Goal: Navigation & Orientation: Find specific page/section

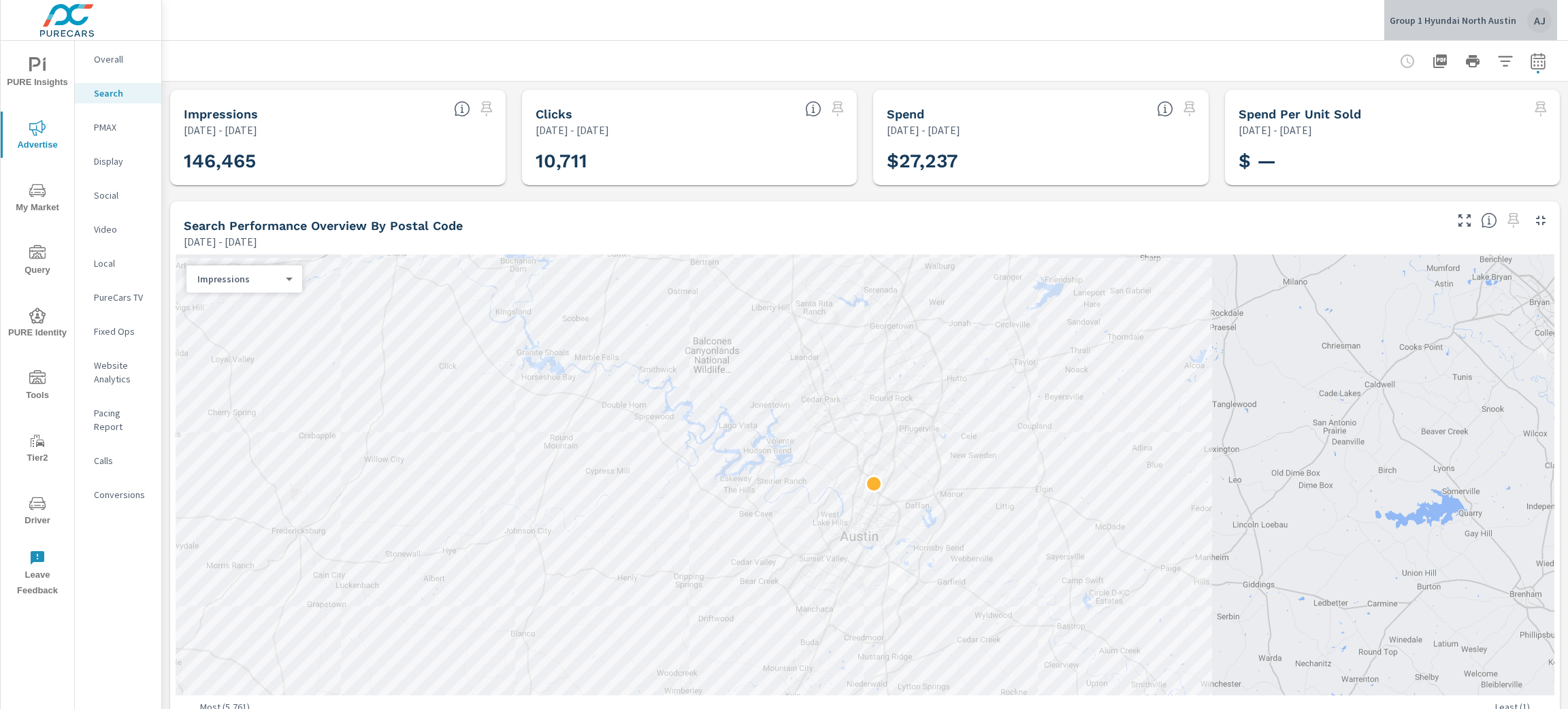
click at [1477, 26] on p "Group 1 Hyundai North Austin" at bounding box center [1453, 20] width 126 height 12
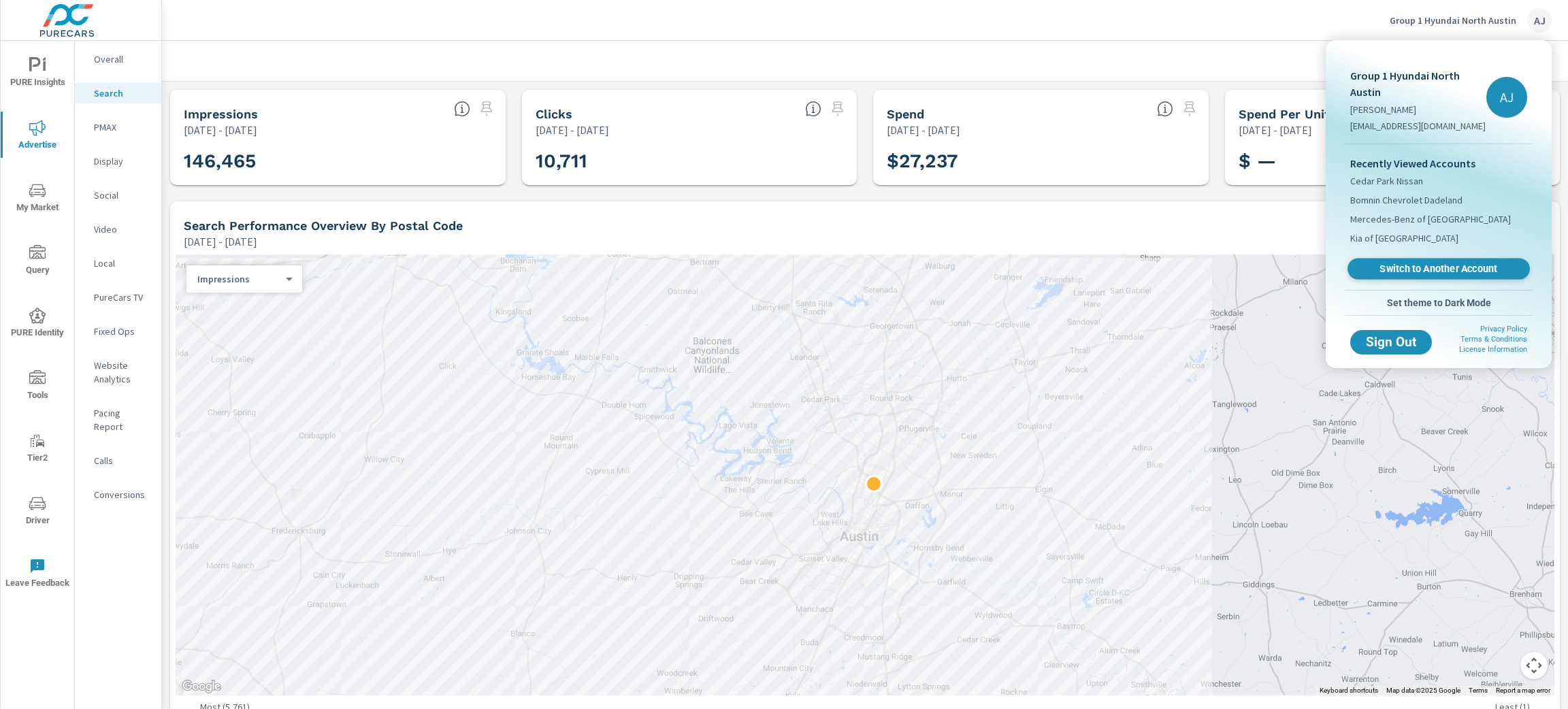
click at [1460, 263] on span "Switch to Another Account" at bounding box center [1438, 269] width 166 height 13
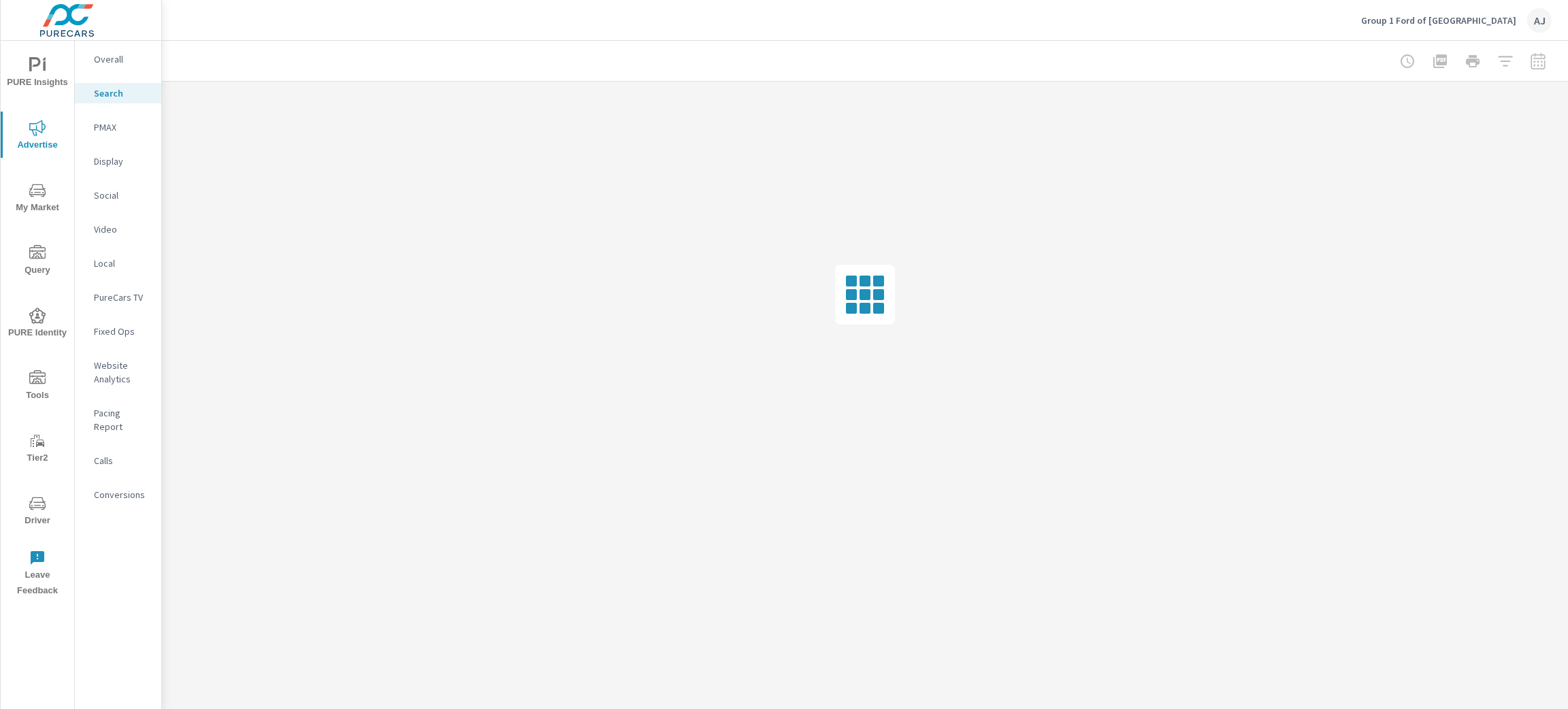
click at [110, 222] on p "Video" at bounding box center [123, 228] width 57 height 14
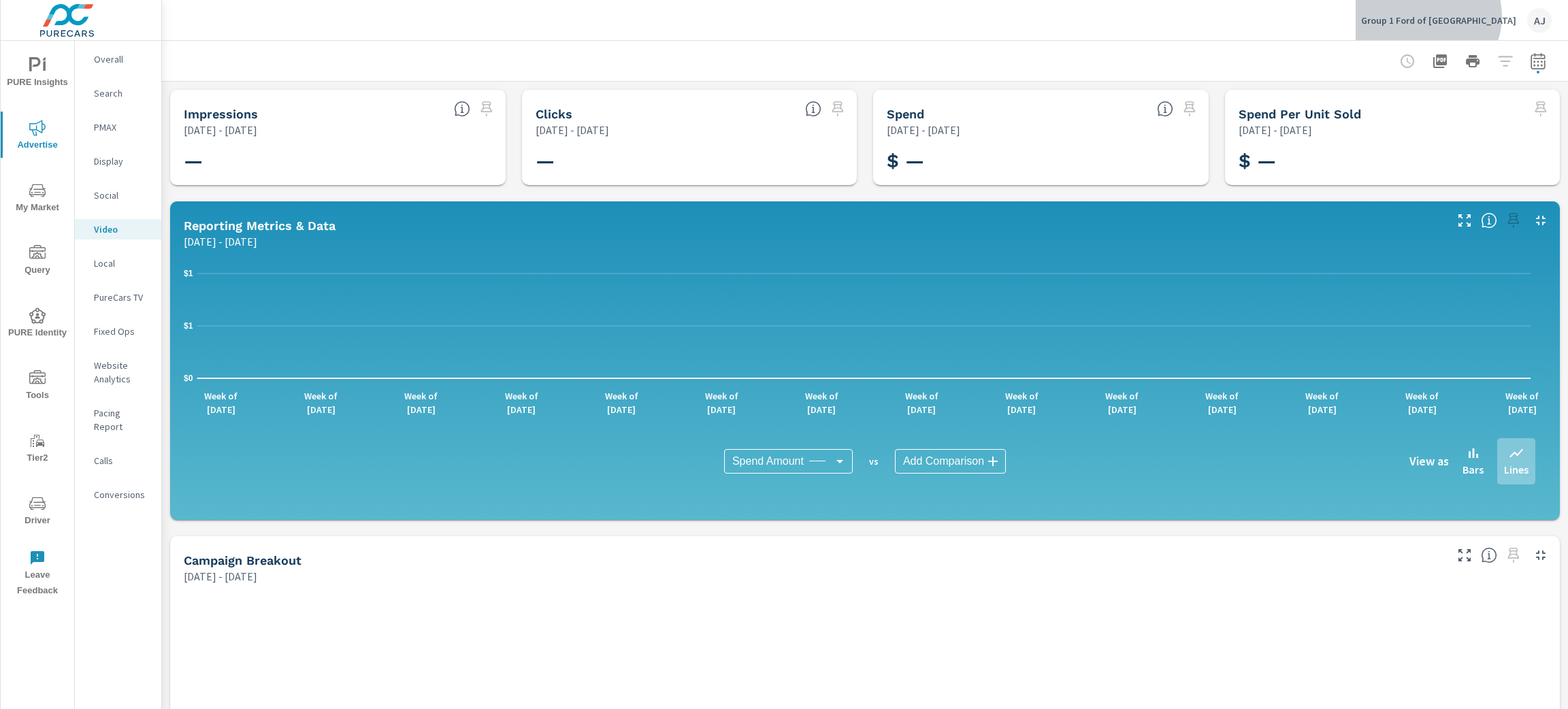
click at [1488, 16] on p "Group 1 Ford of [GEOGRAPHIC_DATA]" at bounding box center [1439, 20] width 155 height 12
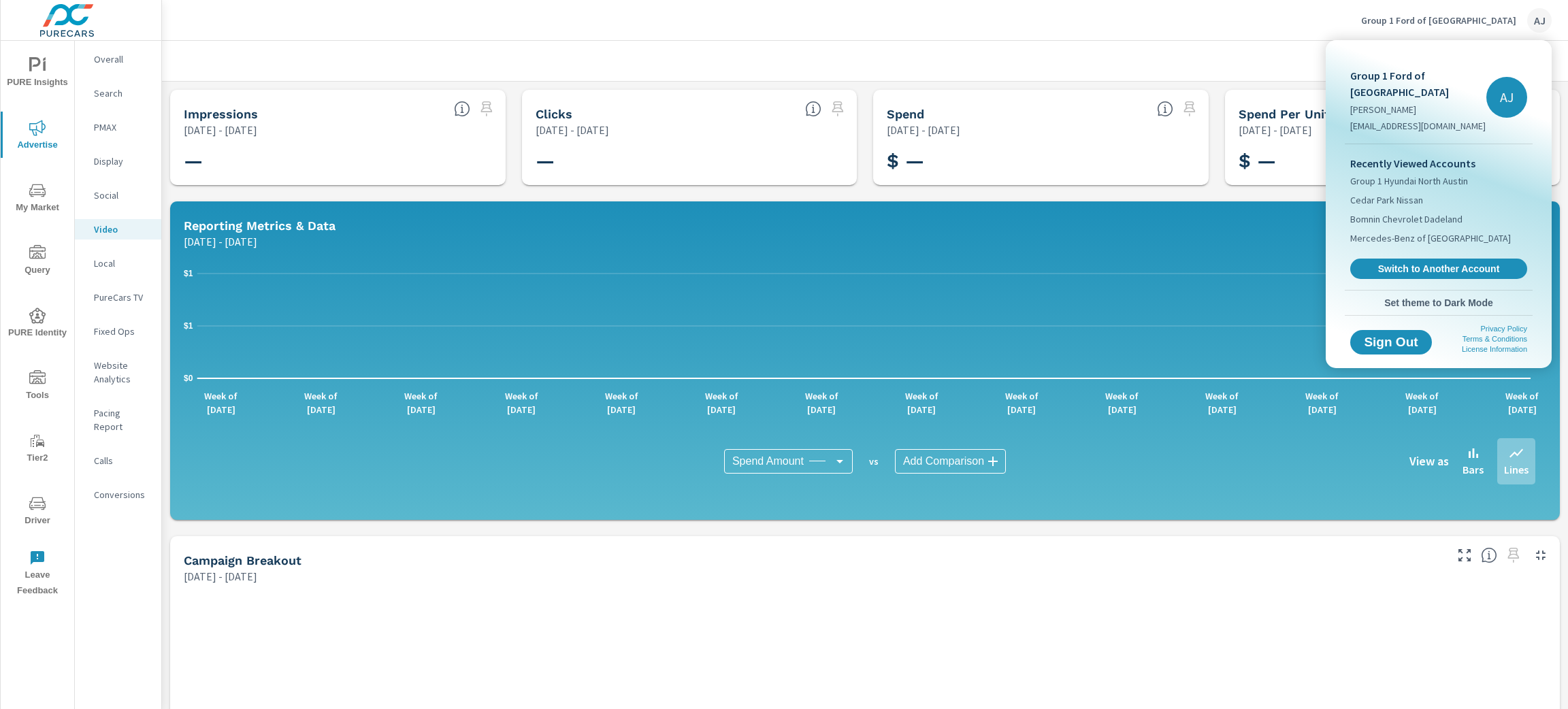
click at [1160, 45] on div at bounding box center [784, 354] width 1568 height 709
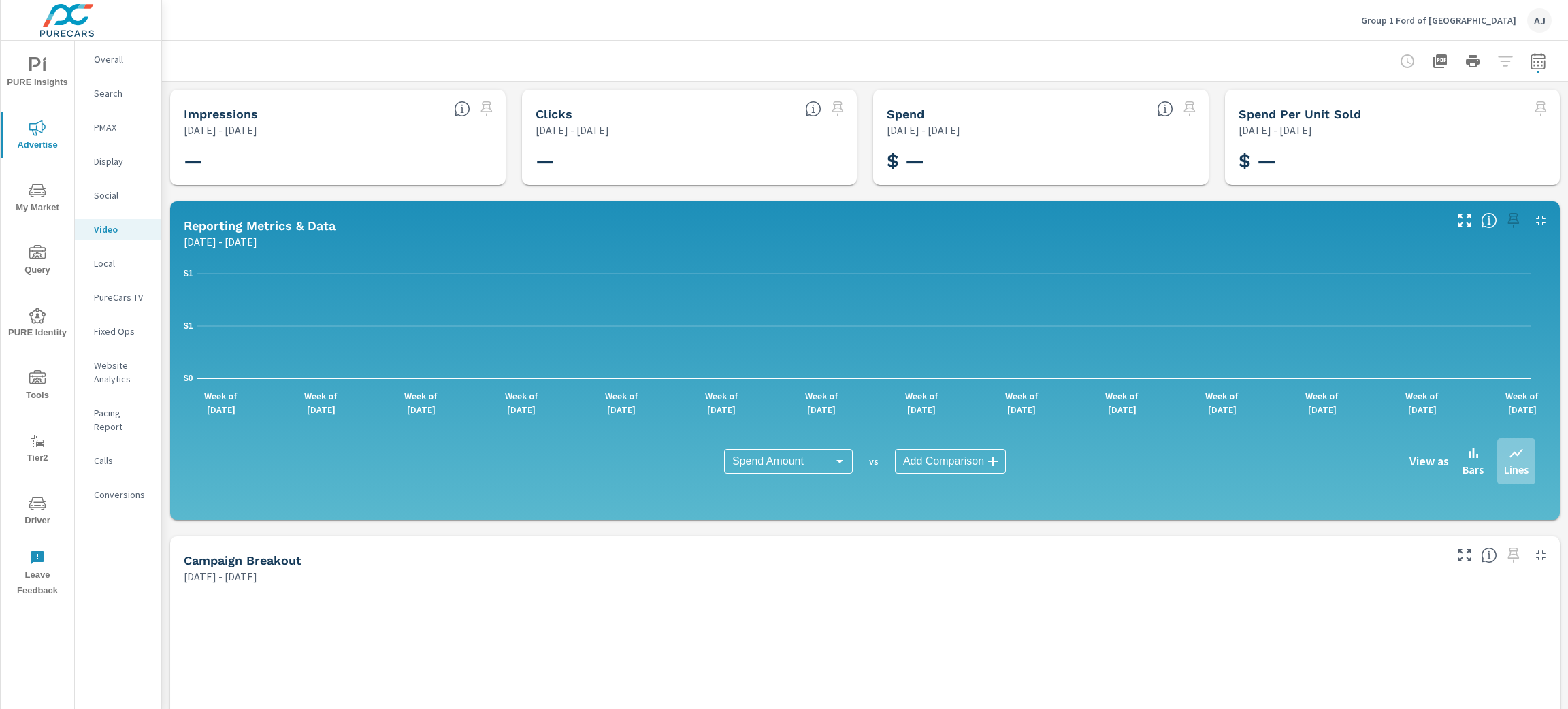
click at [118, 295] on p "PureCars TV" at bounding box center [123, 297] width 57 height 14
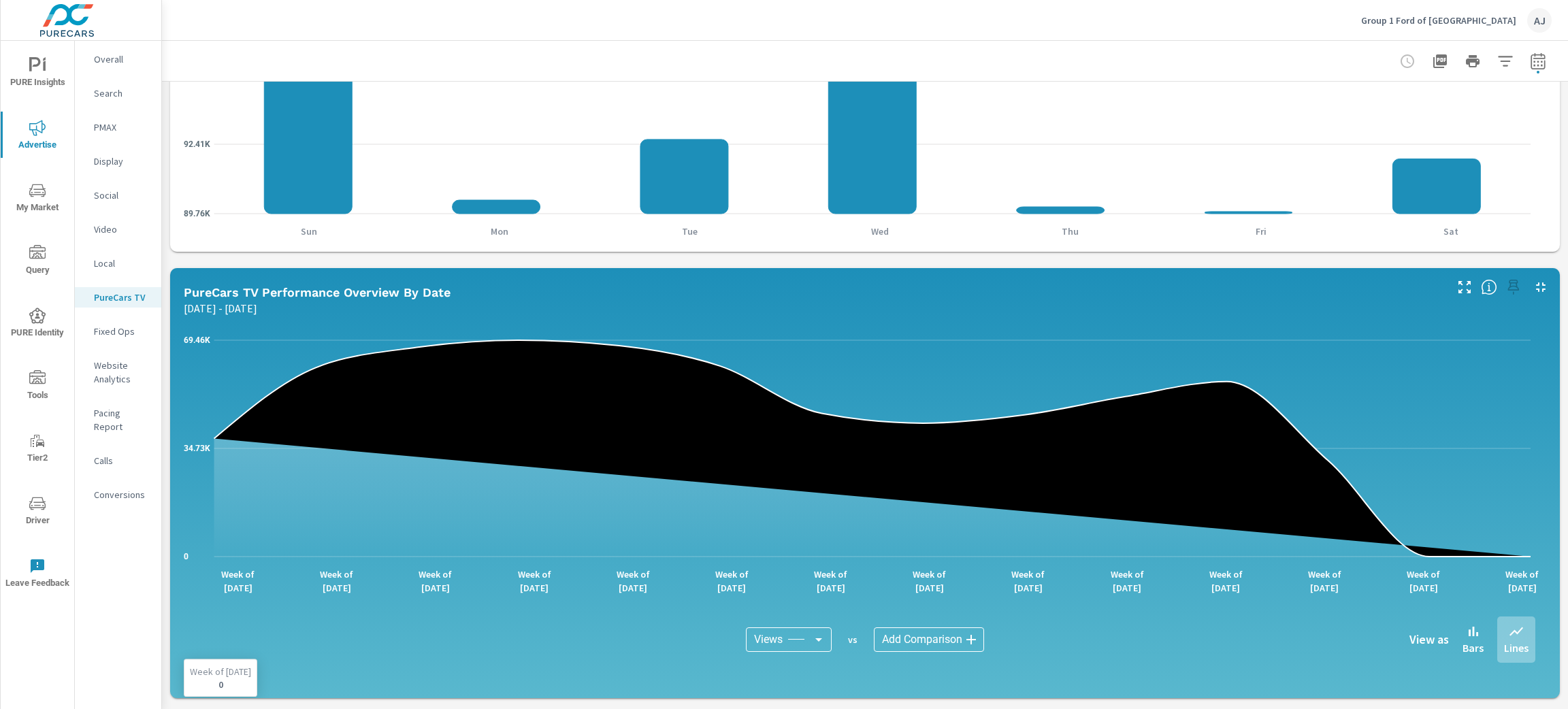
scroll to position [714, 0]
